Goal: Task Accomplishment & Management: Complete application form

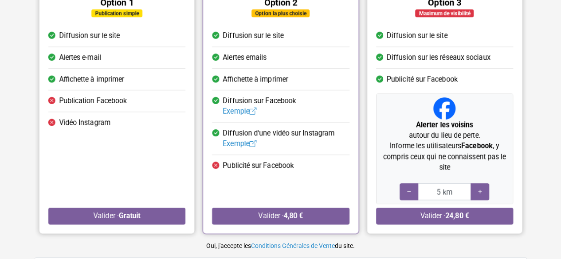
scroll to position [131, 0]
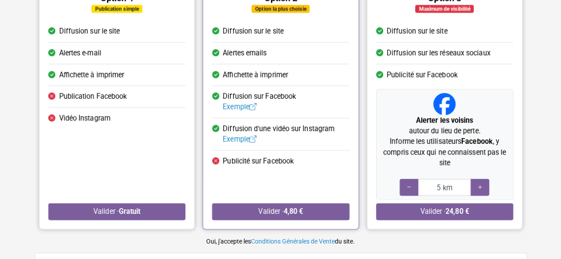
click at [119, 222] on div "Option 1 Publication simple Diffusion sur le site Alertes e-mail Affichette à i…" at bounding box center [116, 103] width 155 height 252
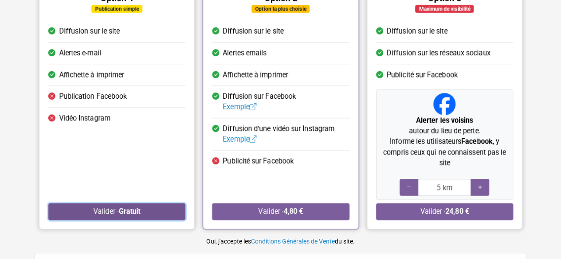
click at [106, 210] on button "Valider · Gratuit" at bounding box center [116, 211] width 137 height 17
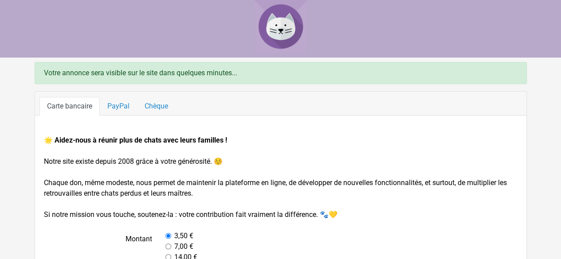
click at [123, 81] on div "Votre annonce sera visible sur le site dans quelques minutes..." at bounding box center [281, 73] width 492 height 22
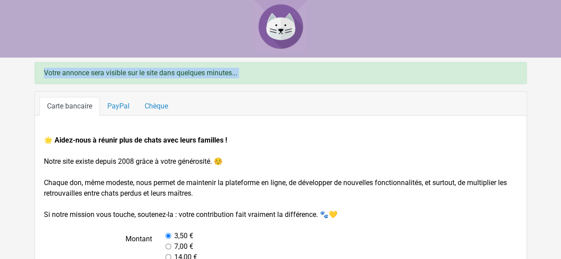
click at [123, 81] on div "Votre annonce sera visible sur le site dans quelques minutes..." at bounding box center [281, 73] width 492 height 22
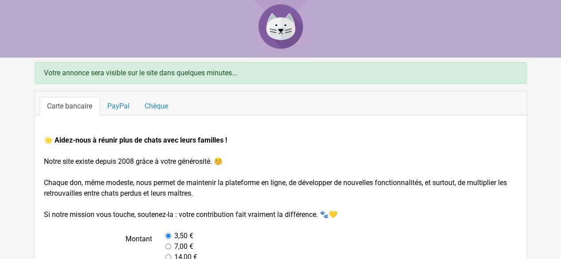
click at [275, 17] on img at bounding box center [280, 26] width 53 height 53
